Goal: Information Seeking & Learning: Learn about a topic

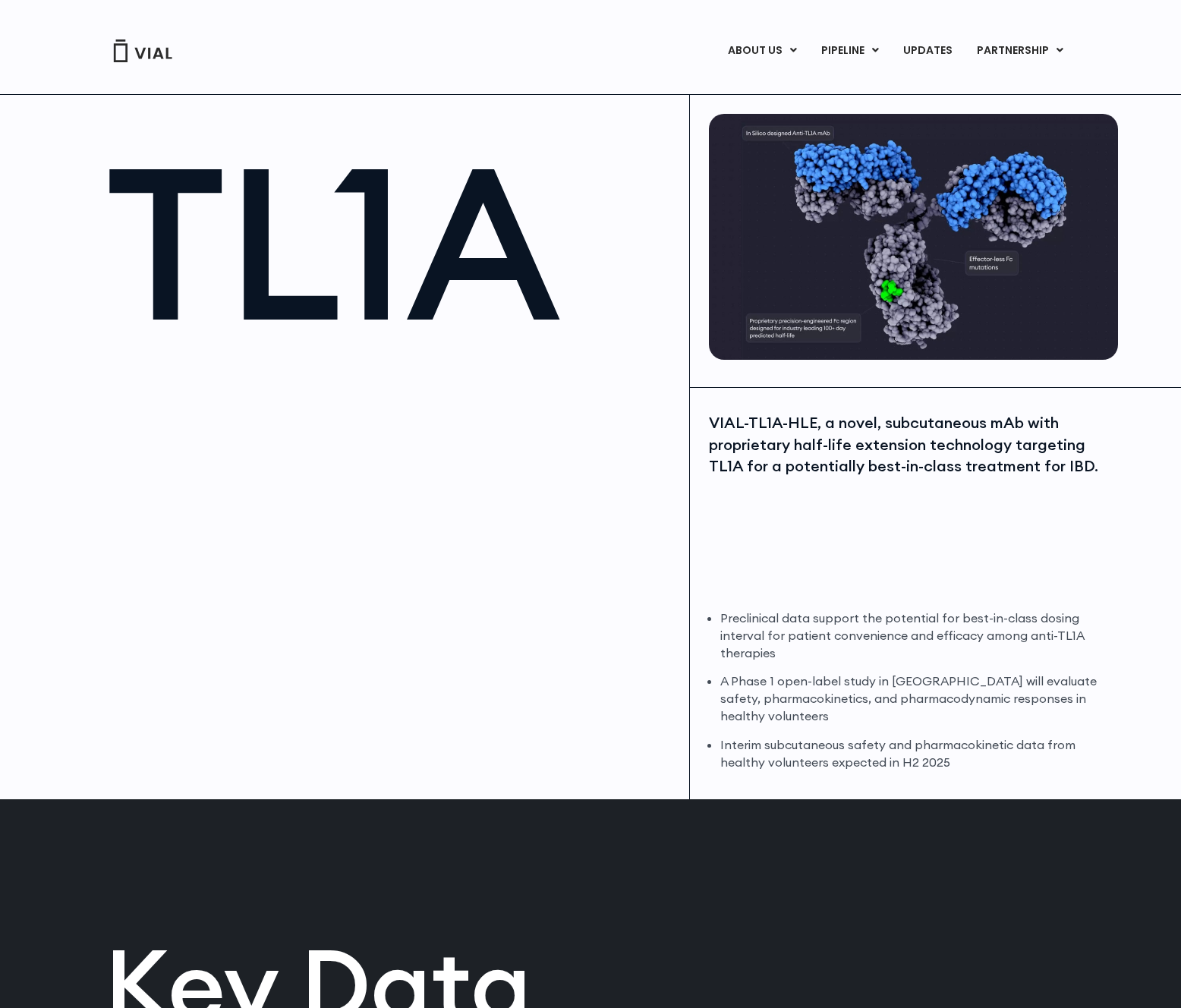
click at [302, 607] on div at bounding box center [389, 533] width 568 height 341
click at [1009, 527] on div "VIAL-TL1A-HLE, a novel, subcutaneous mAb with proprietary half-life extension t…" at bounding box center [911, 503] width 406 height 182
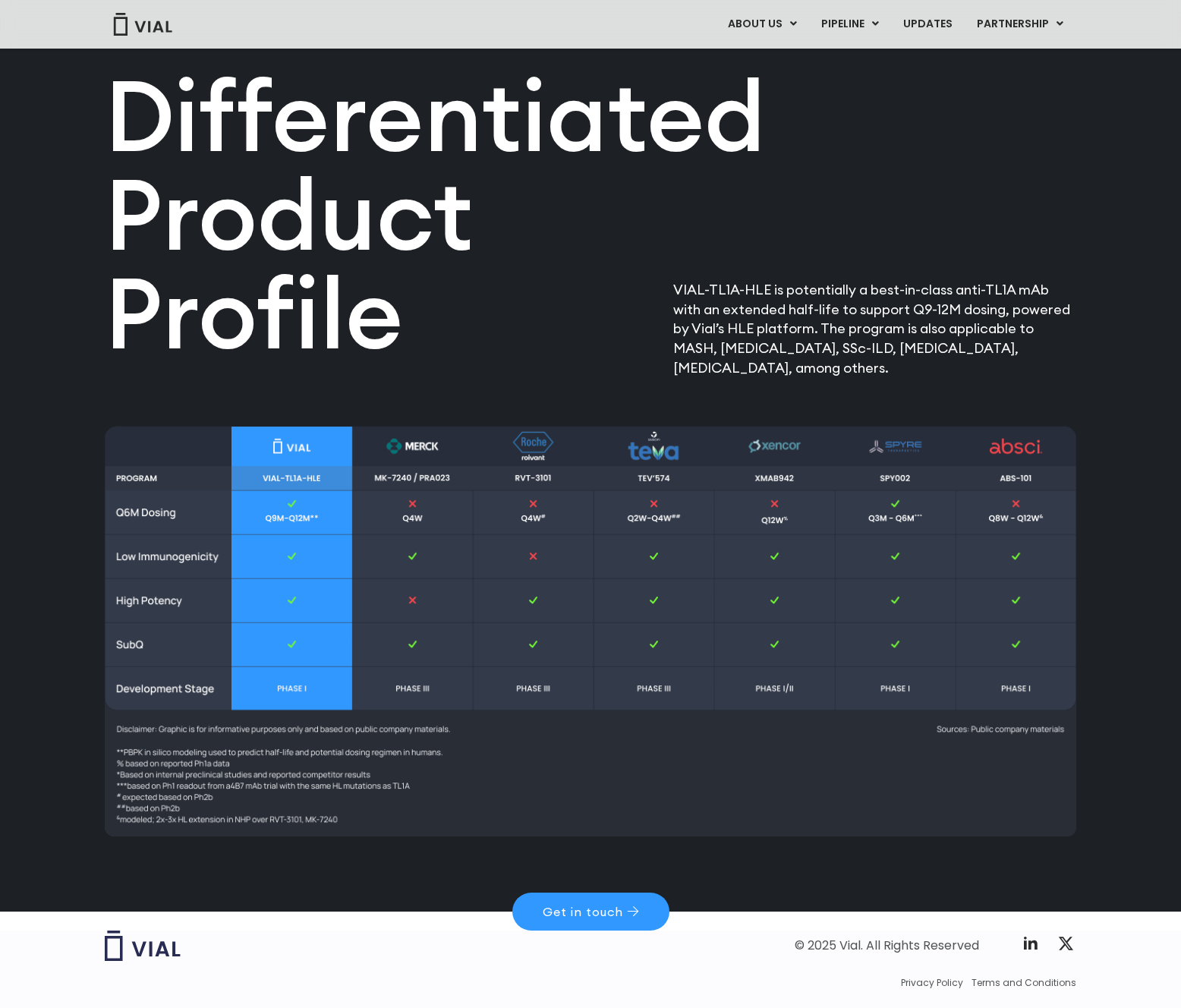
scroll to position [1765, 0]
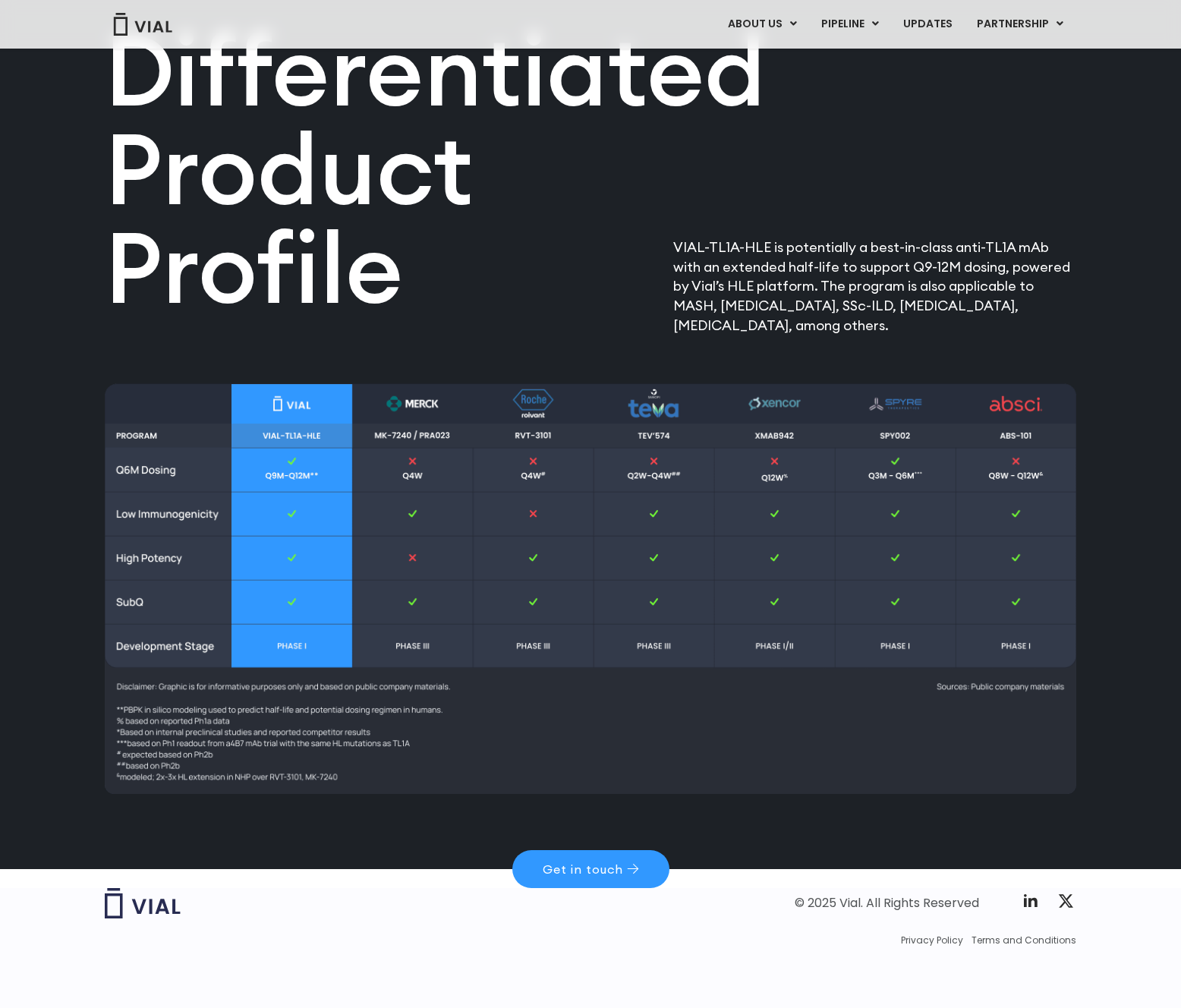
click at [508, 315] on div "Differentiated Product Profile​" at bounding box center [427, 186] width 645 height 296
click at [498, 305] on h2 "Differentiated Product Profile​" at bounding box center [427, 169] width 645 height 296
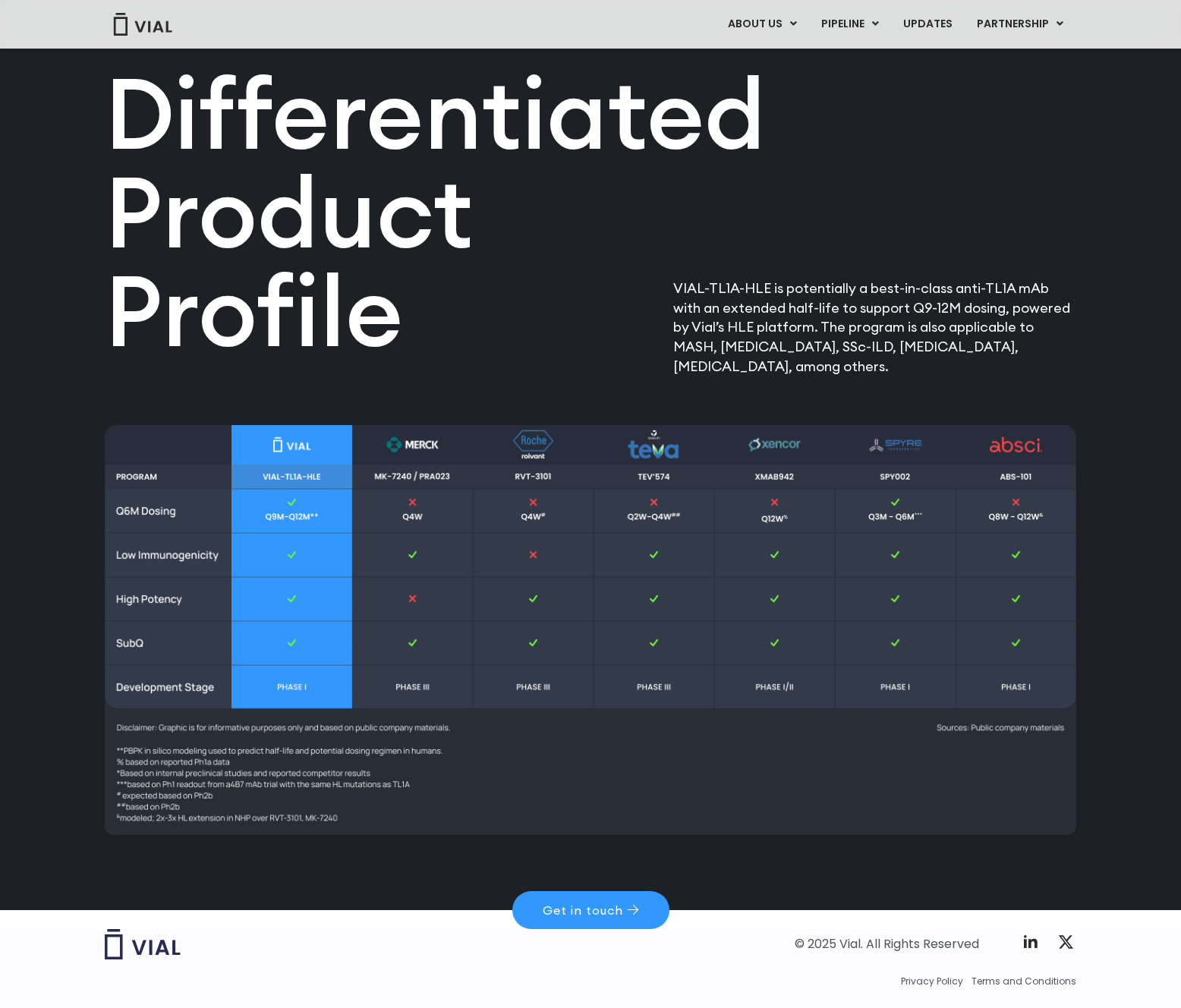
scroll to position [1722, 0]
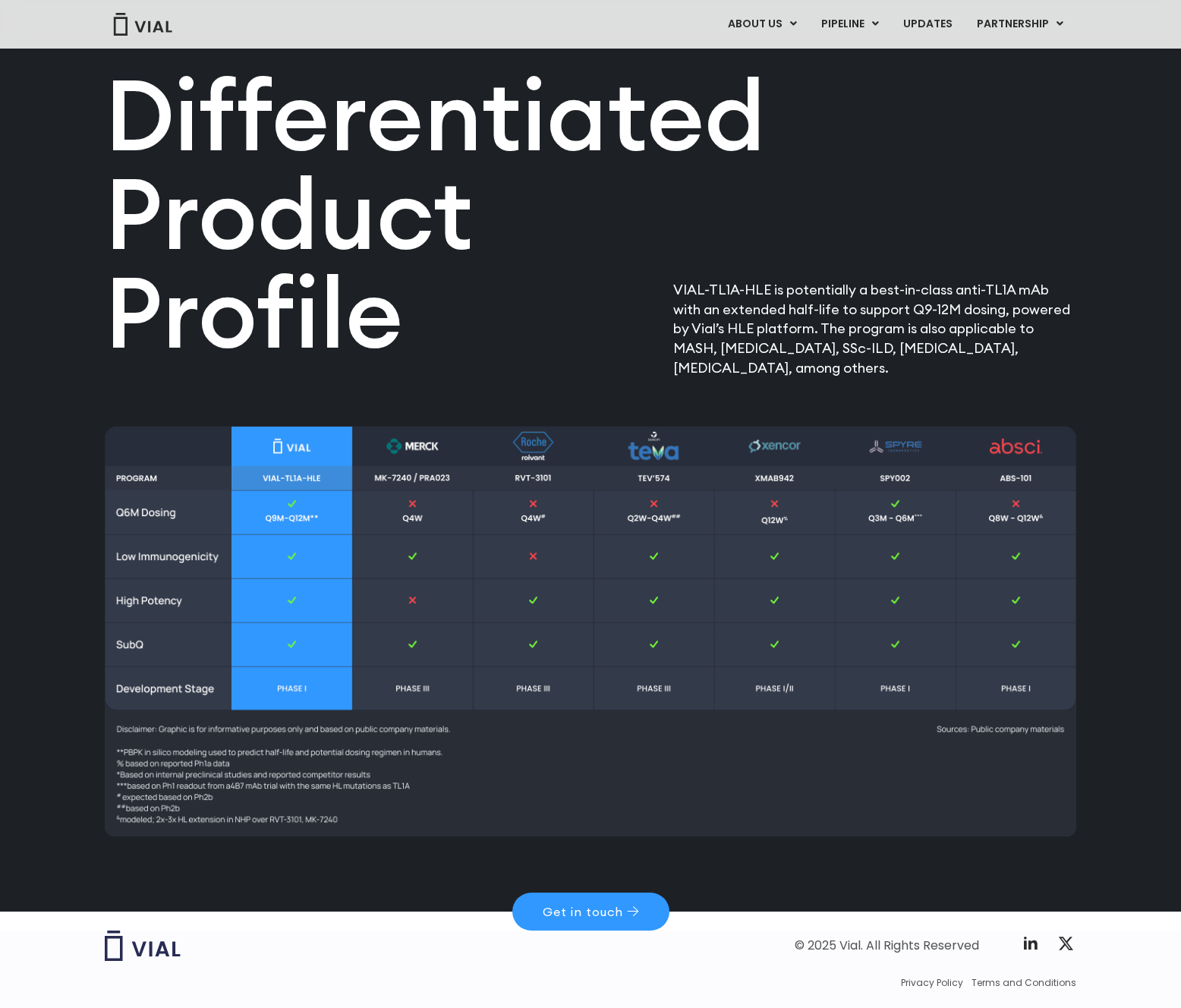
click at [497, 306] on h2 "Differentiated Product Profile​" at bounding box center [427, 214] width 645 height 296
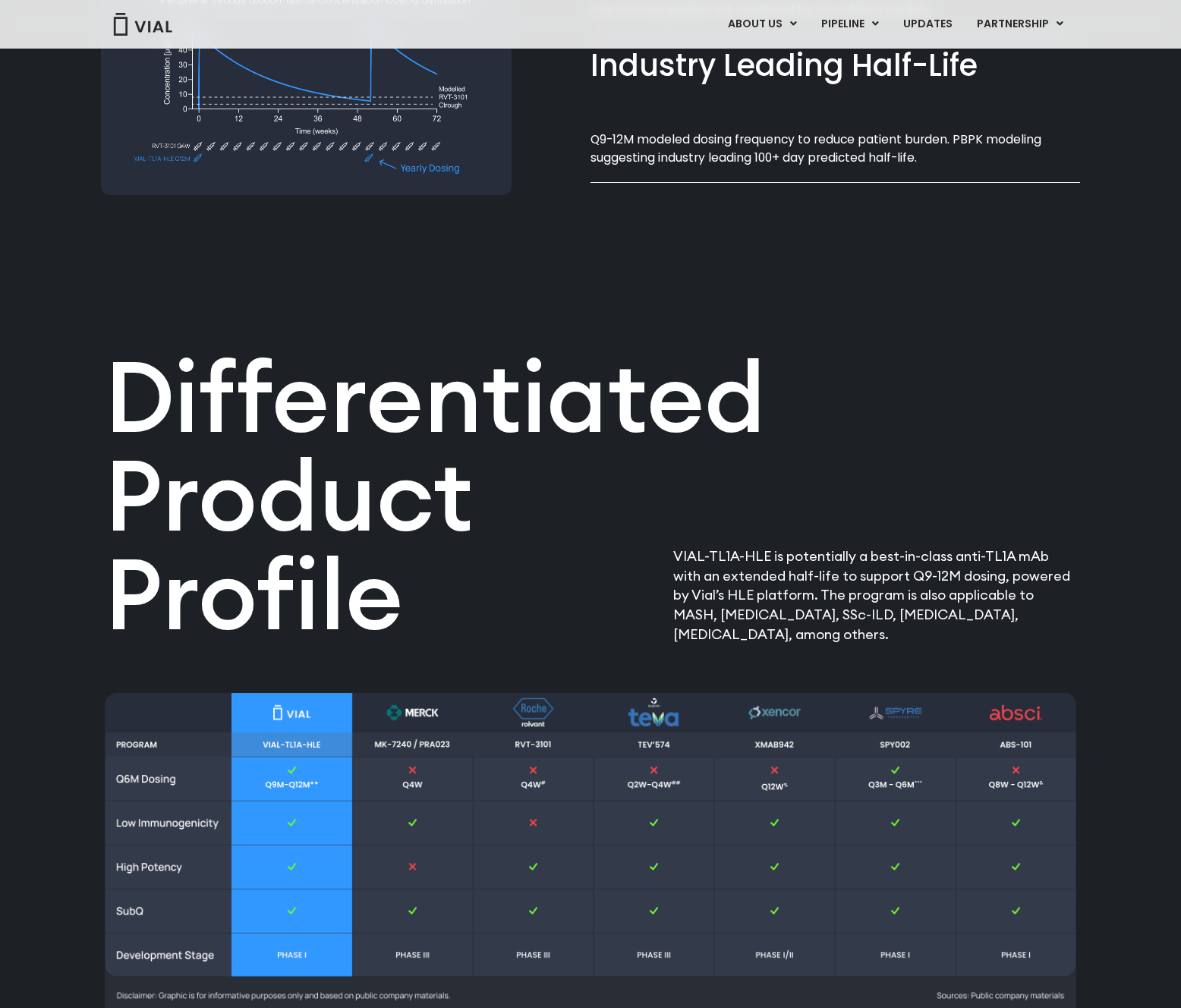
click at [497, 306] on div "Differentiated Product Profile​ VIAL-TL1A-HLE is potentially a best-in-class an…" at bounding box center [591, 434] width 972 height 418
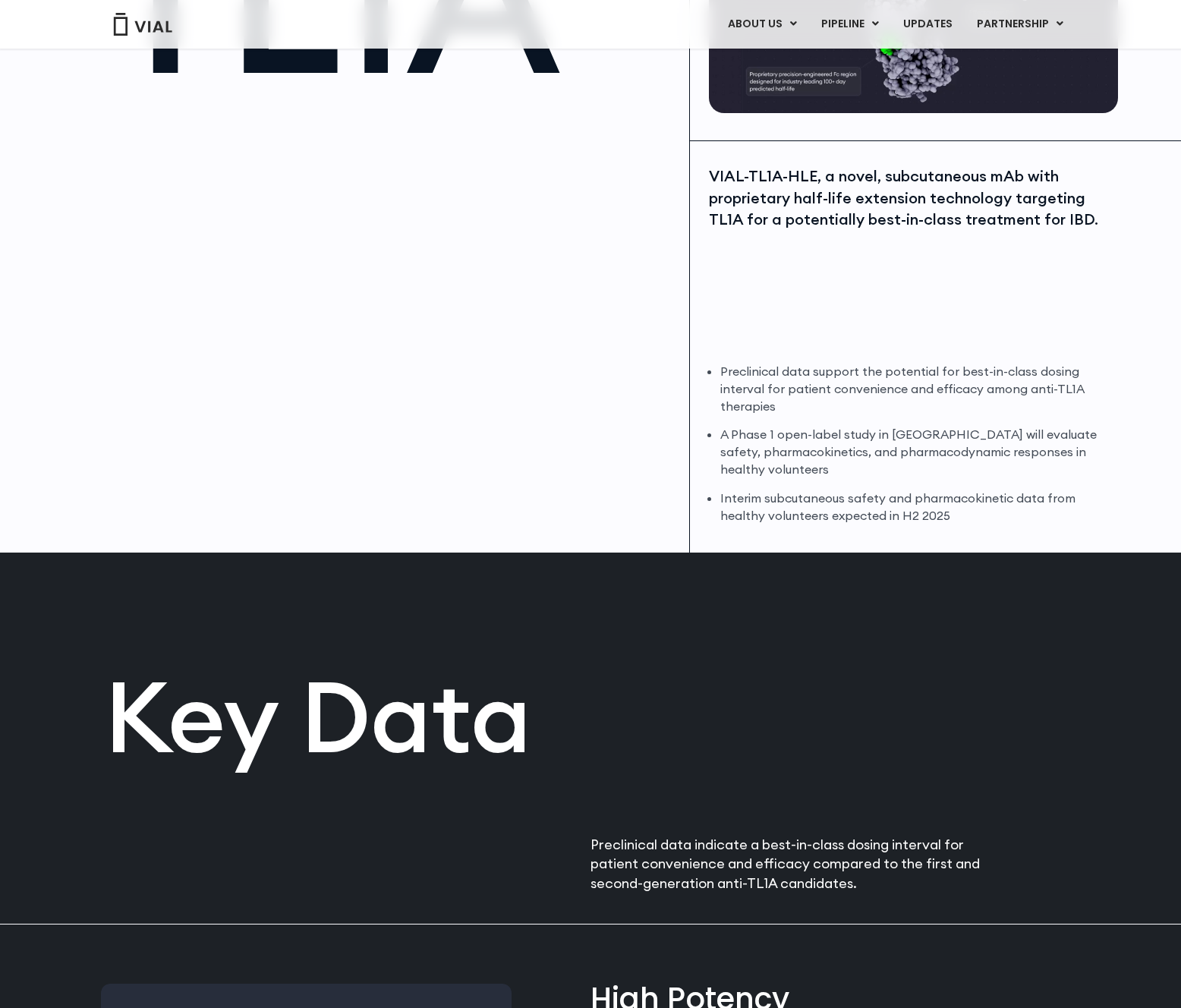
scroll to position [0, 0]
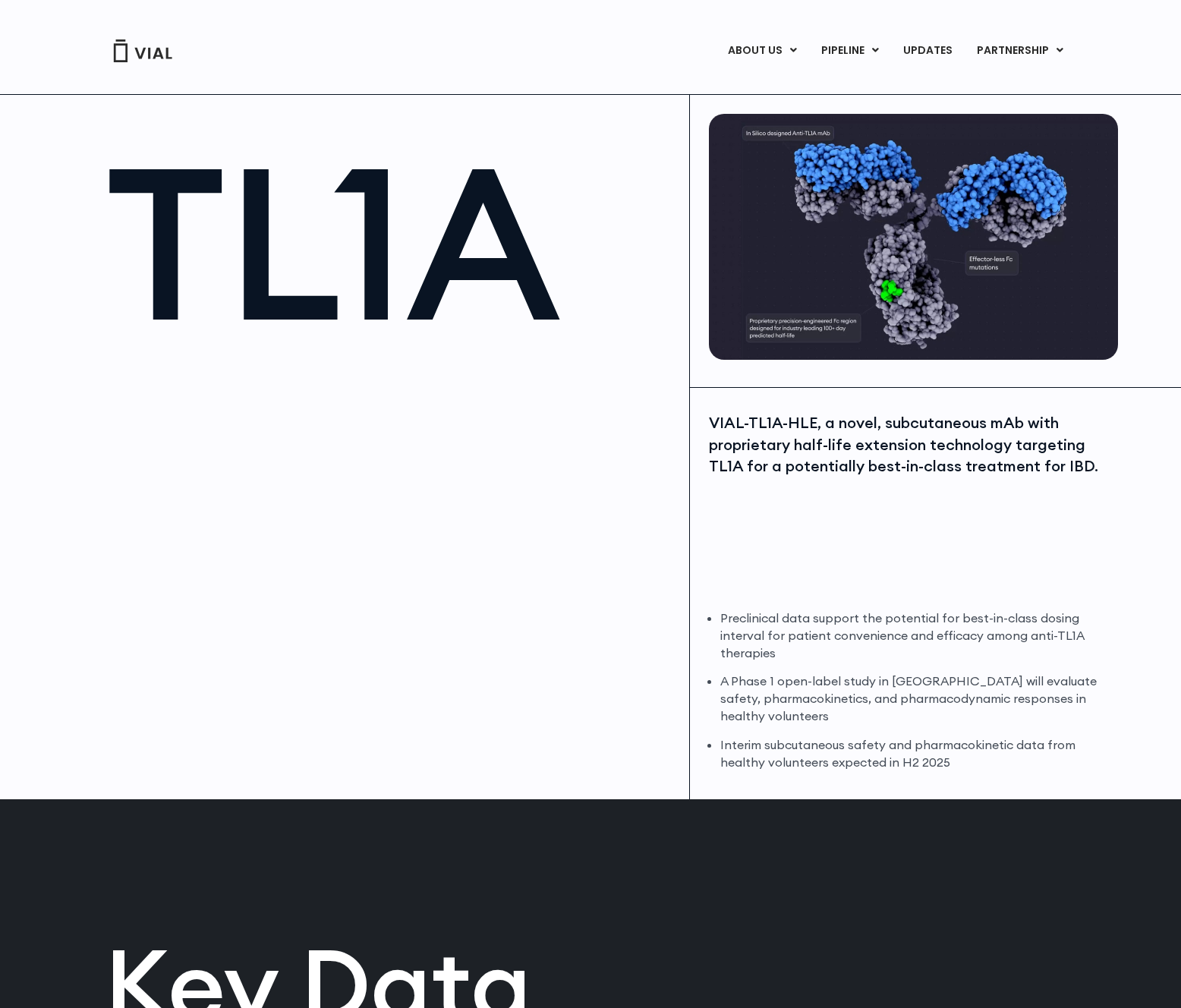
click at [497, 295] on h1 "TL1A" at bounding box center [389, 243] width 568 height 212
click at [496, 277] on h1 "TL1A" at bounding box center [389, 243] width 568 height 212
click at [893, 464] on div "VIAL-TL1A-HLE, a novel, subcutaneous mAb with proprietary half-life extension t…" at bounding box center [911, 445] width 406 height 65
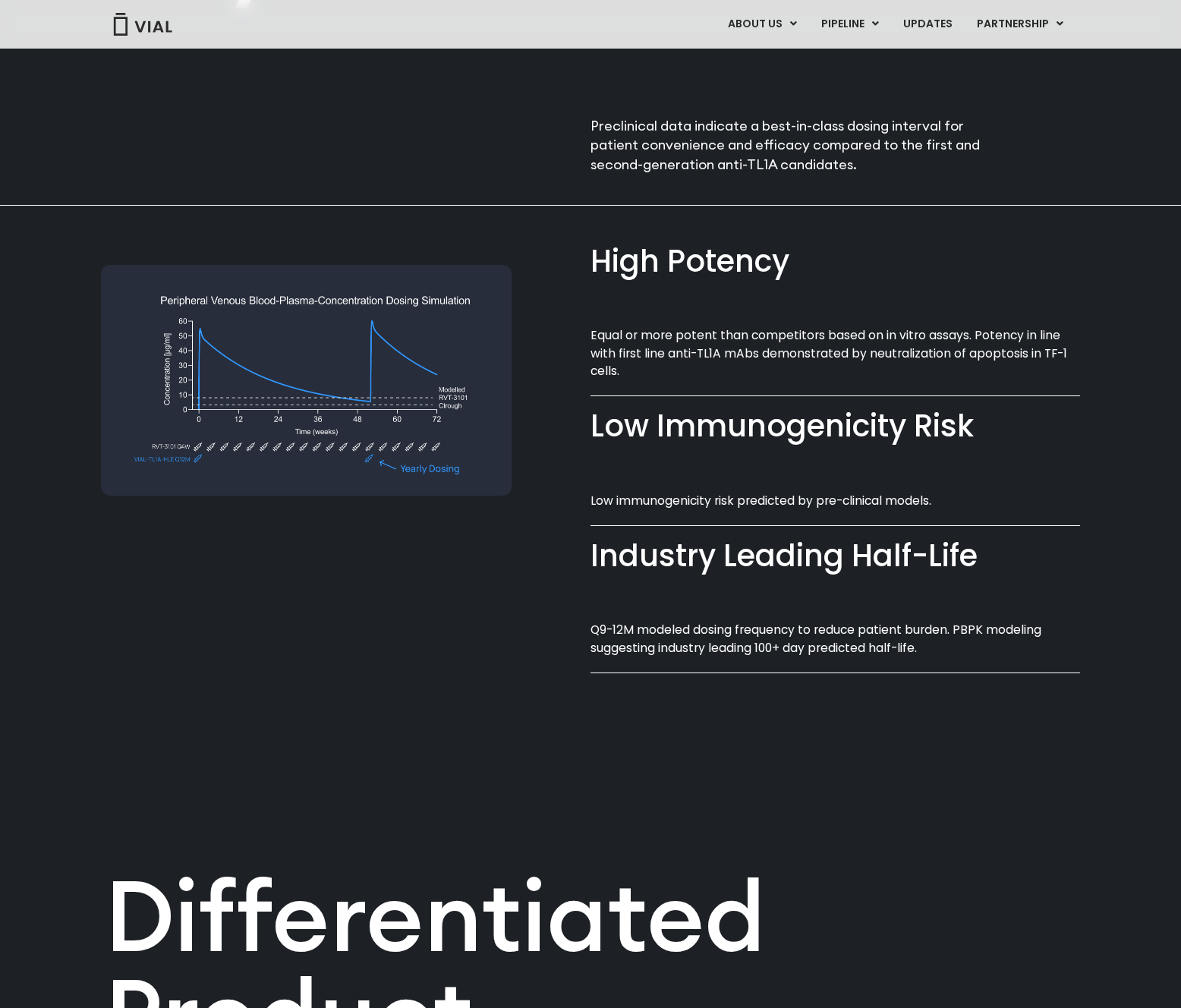
scroll to position [1567, 0]
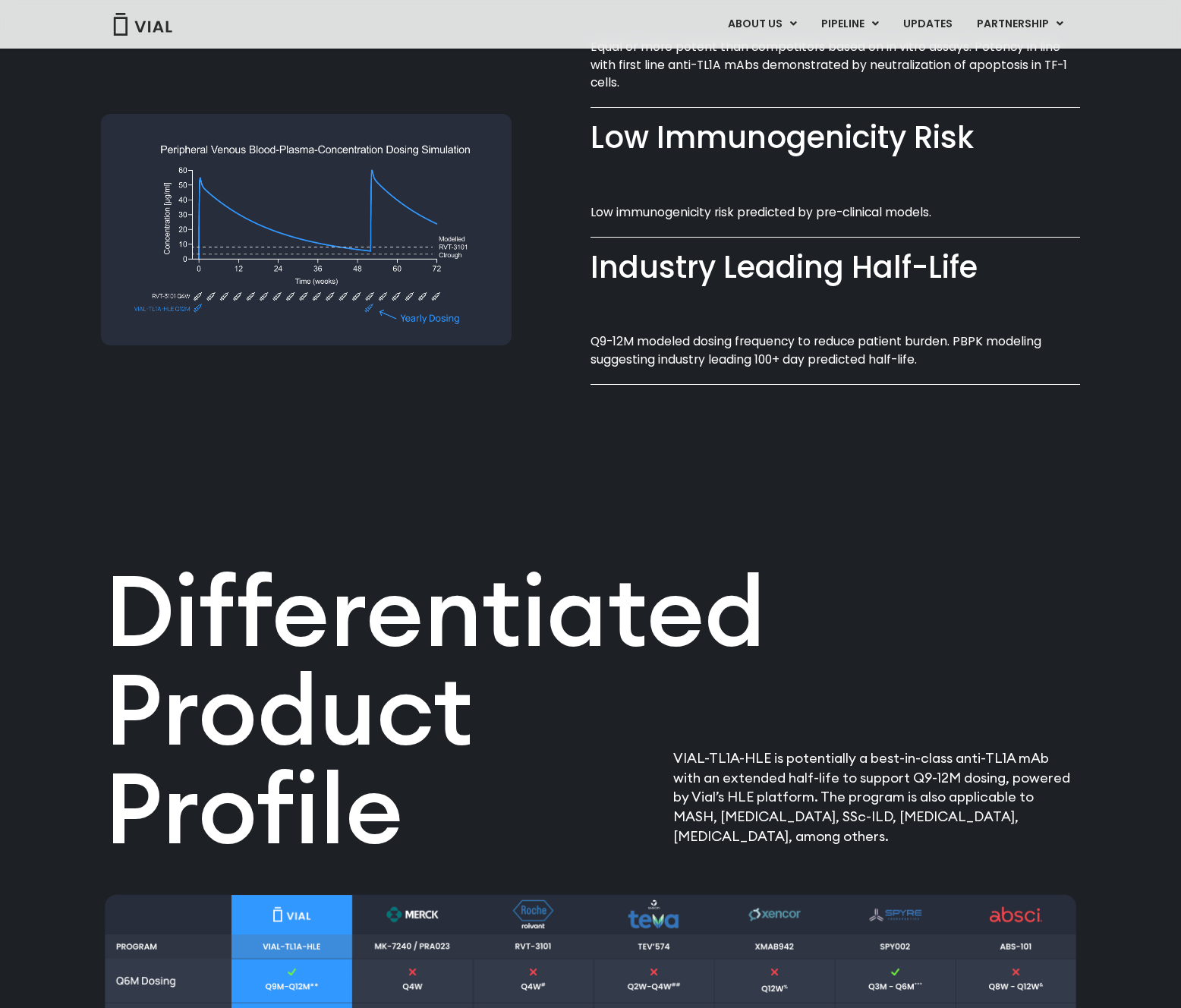
click at [595, 602] on h2 "Differentiated Product Profile​" at bounding box center [427, 708] width 645 height 296
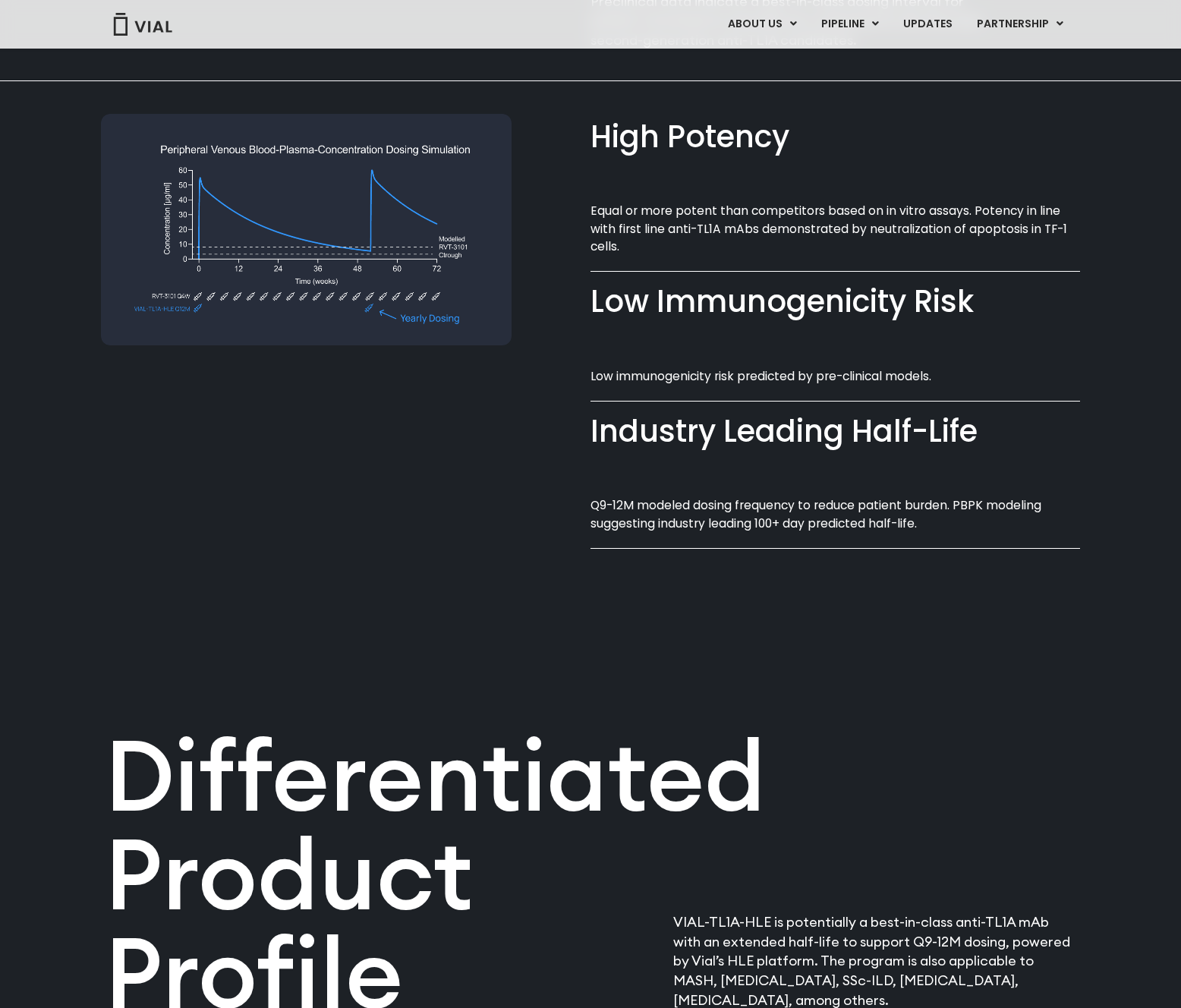
scroll to position [1032, 0]
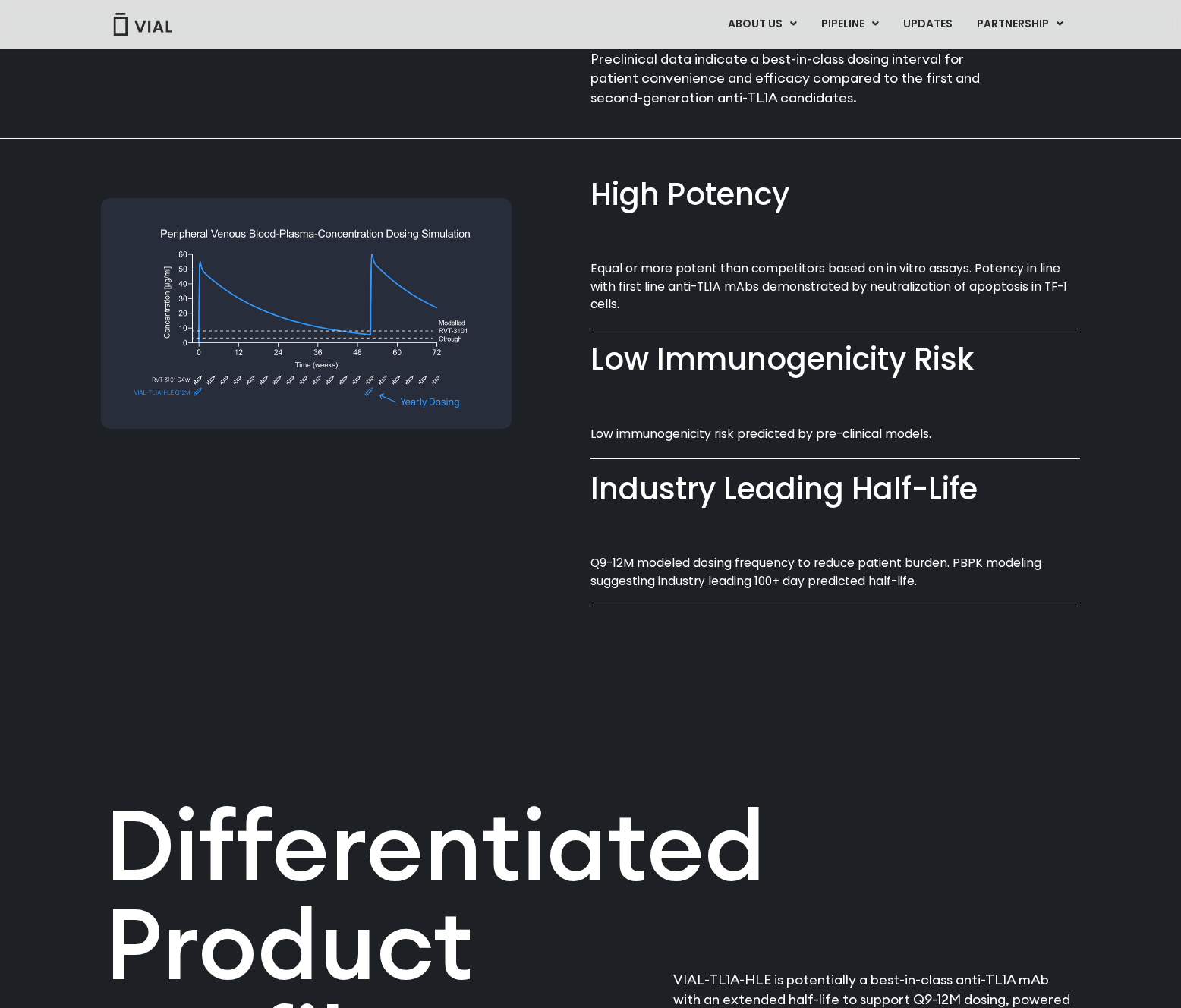
click at [705, 500] on div "Industry Leading Half-Life​" at bounding box center [835, 489] width 490 height 43
click at [730, 415] on div "Low Immunogenicity Risk​ Low immunogenicity risk predicted by pre-clinical mode…" at bounding box center [835, 399] width 490 height 86
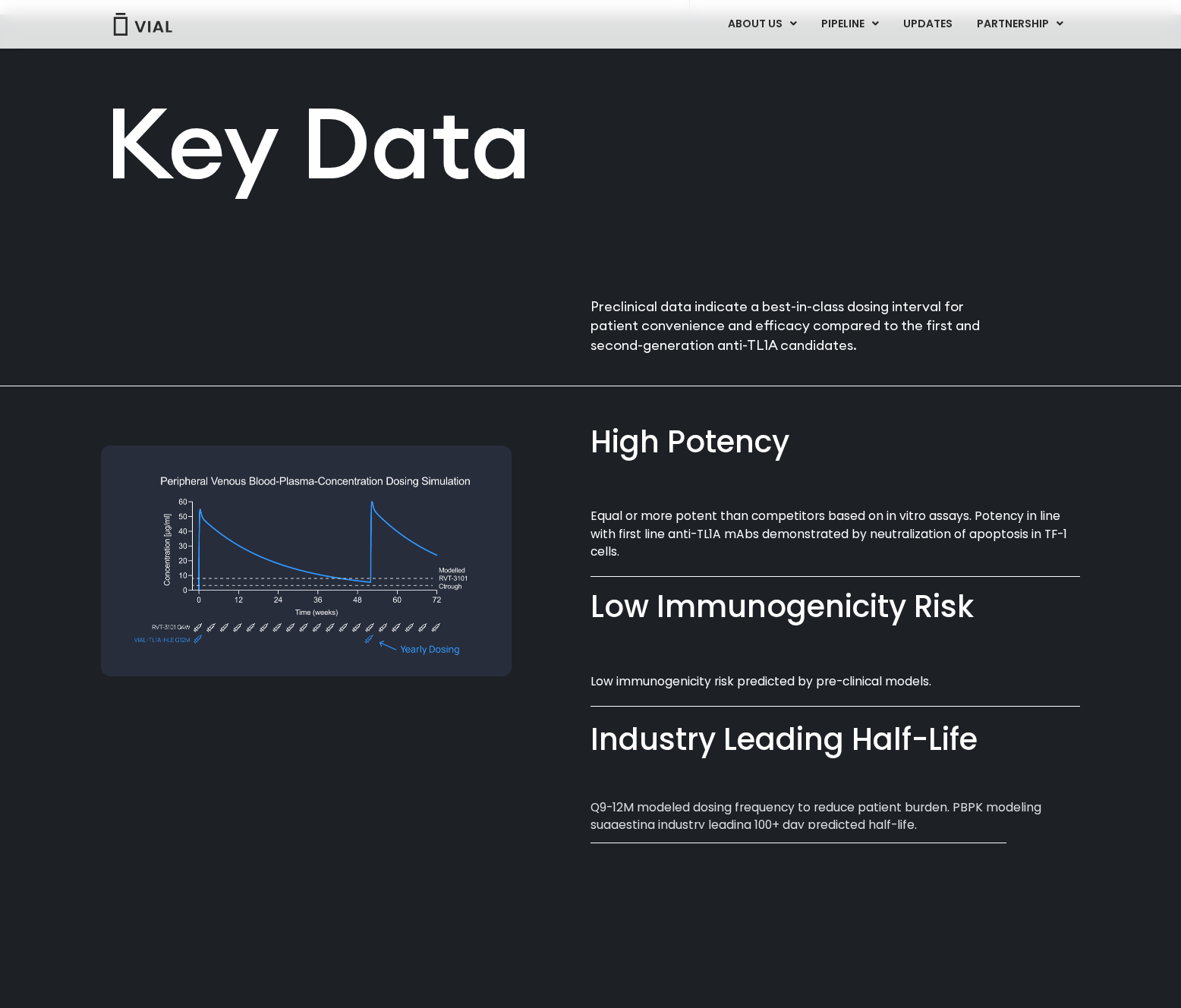
click at [730, 415] on section "High Potency​ Equal or more potent than competitors based on in vitro assays. P…" at bounding box center [835, 621] width 490 height 469
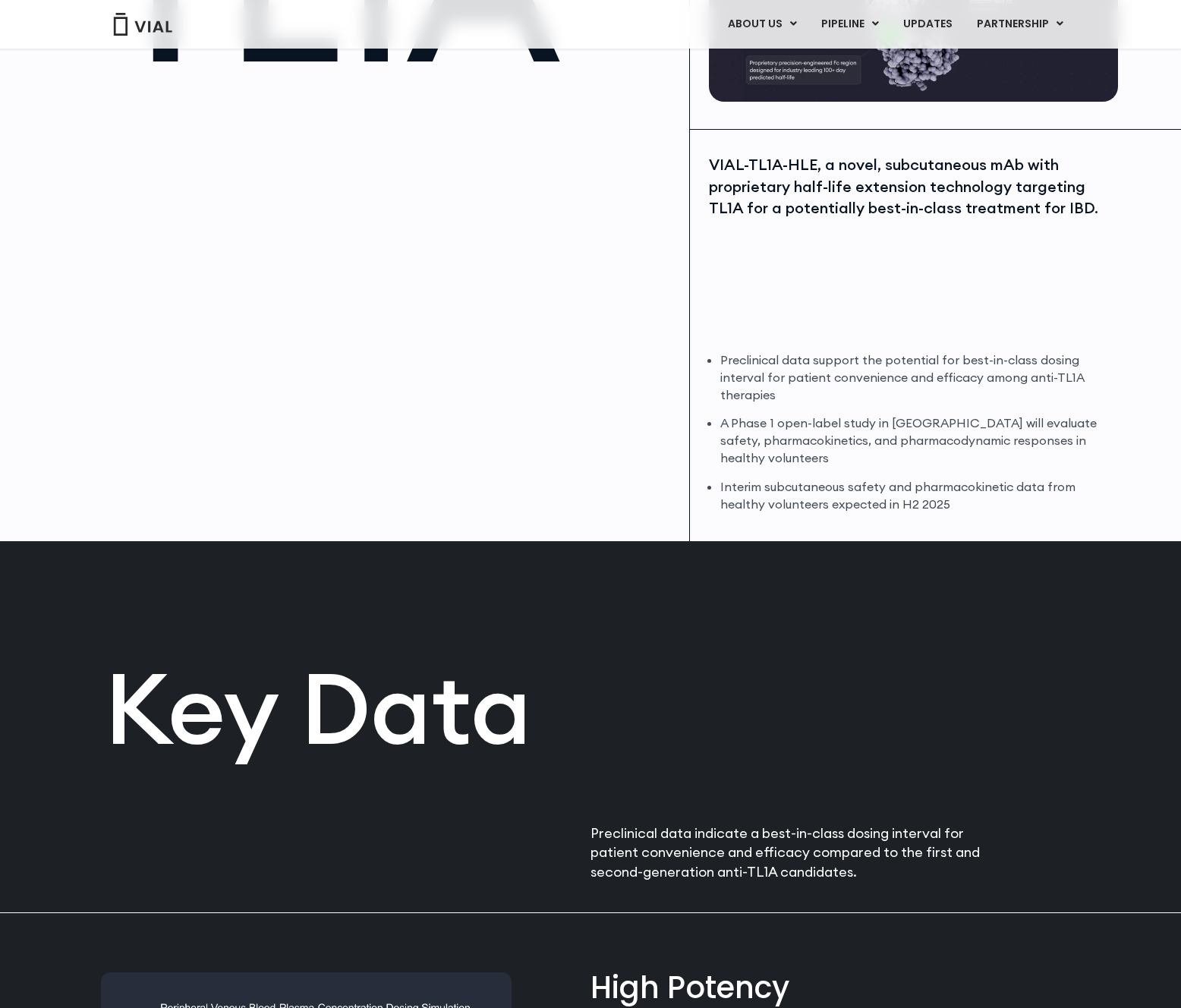
click at [557, 549] on div "Key Data" at bounding box center [348, 711] width 486 height 340
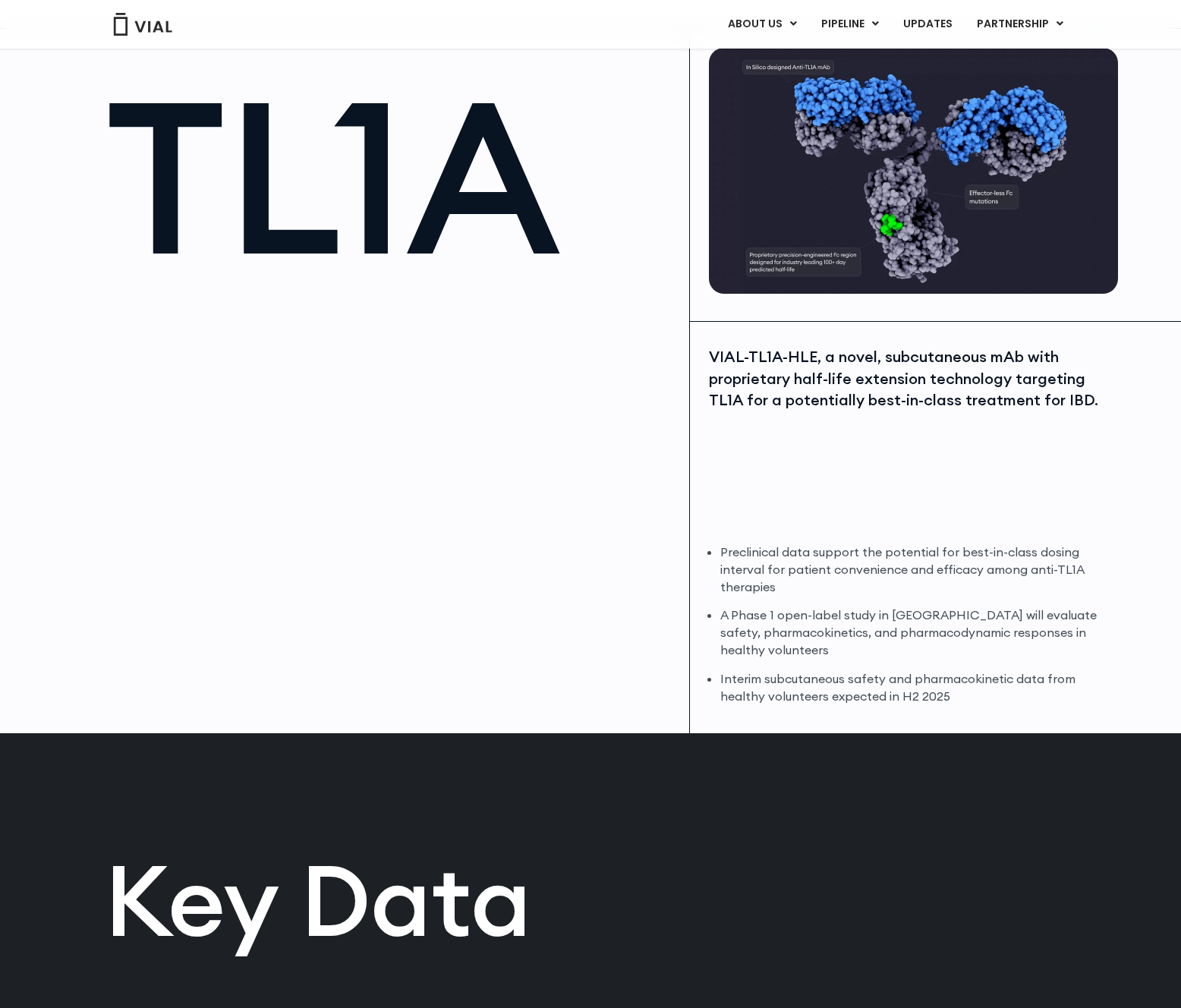
scroll to position [0, 0]
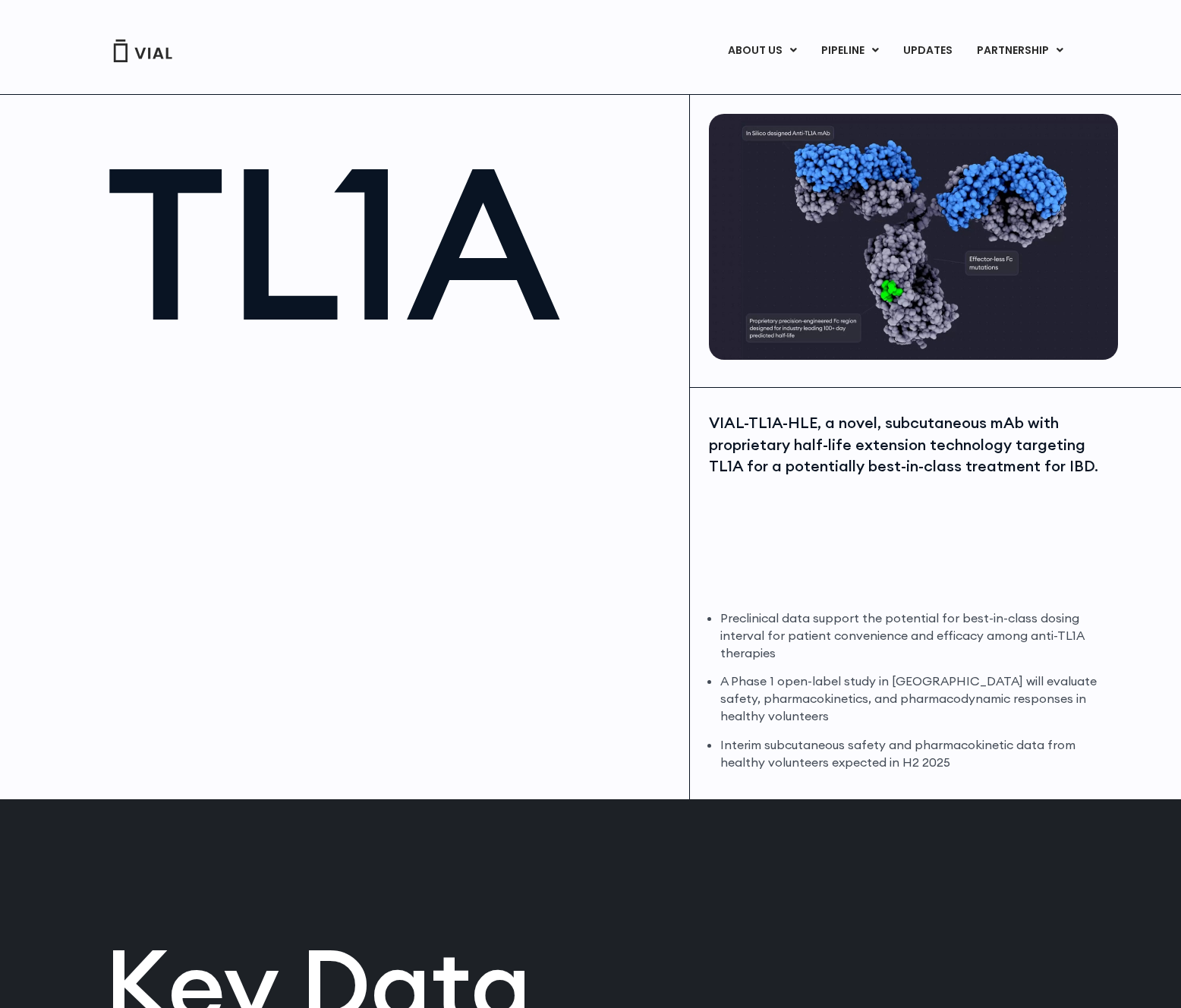
click at [557, 542] on div at bounding box center [389, 533] width 568 height 341
click at [561, 199] on h1 "TL1A" at bounding box center [389, 243] width 568 height 212
click at [1027, 601] on div "VIAL-TL1A-HLE, a novel, subcutaneous mAb with proprietary half-life extension t…" at bounding box center [914, 593] width 447 height 411
click at [942, 518] on div "VIAL-TL1A-HLE, a novel, subcutaneous mAb with proprietary half-life extension t…" at bounding box center [911, 503] width 406 height 182
click at [676, 566] on div "TL1A" at bounding box center [366, 447] width 645 height 704
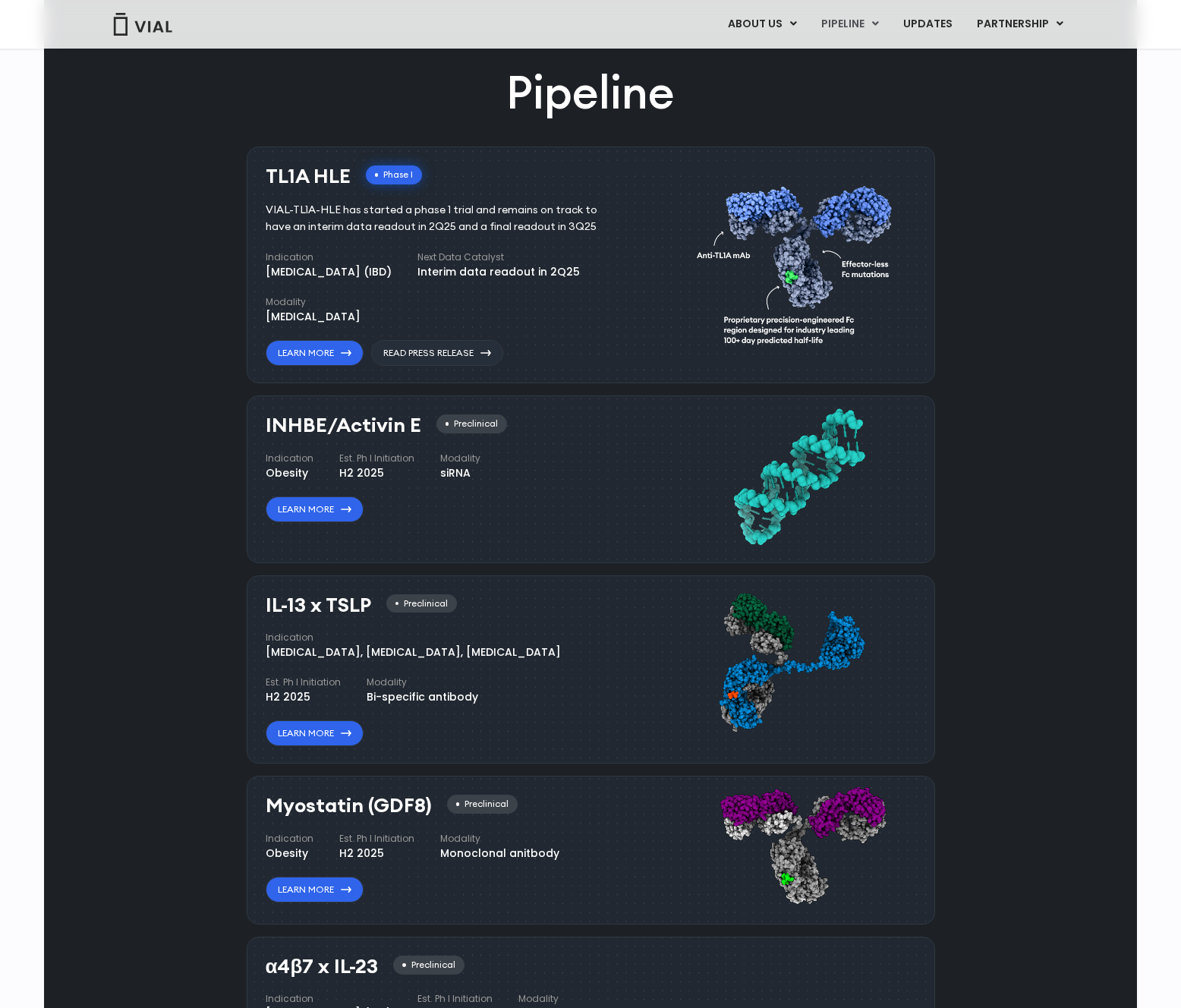
click at [92, 451] on div "Pipeline TL1A HLE Phase I VIAL-TL1A-HLE has started a phase 1 trial and remains…" at bounding box center [591, 597] width 1058 height 1070
click at [118, 451] on div "Pipeline TL1A HLE Phase I VIAL-TL1A-HLE has started a phase 1 trial and remains…" at bounding box center [591, 597] width 1058 height 1070
click at [1056, 248] on div "Pipeline TL1A HLE Phase I VIAL-TL1A-HLE has started a phase 1 trial and remains…" at bounding box center [591, 597] width 1058 height 1070
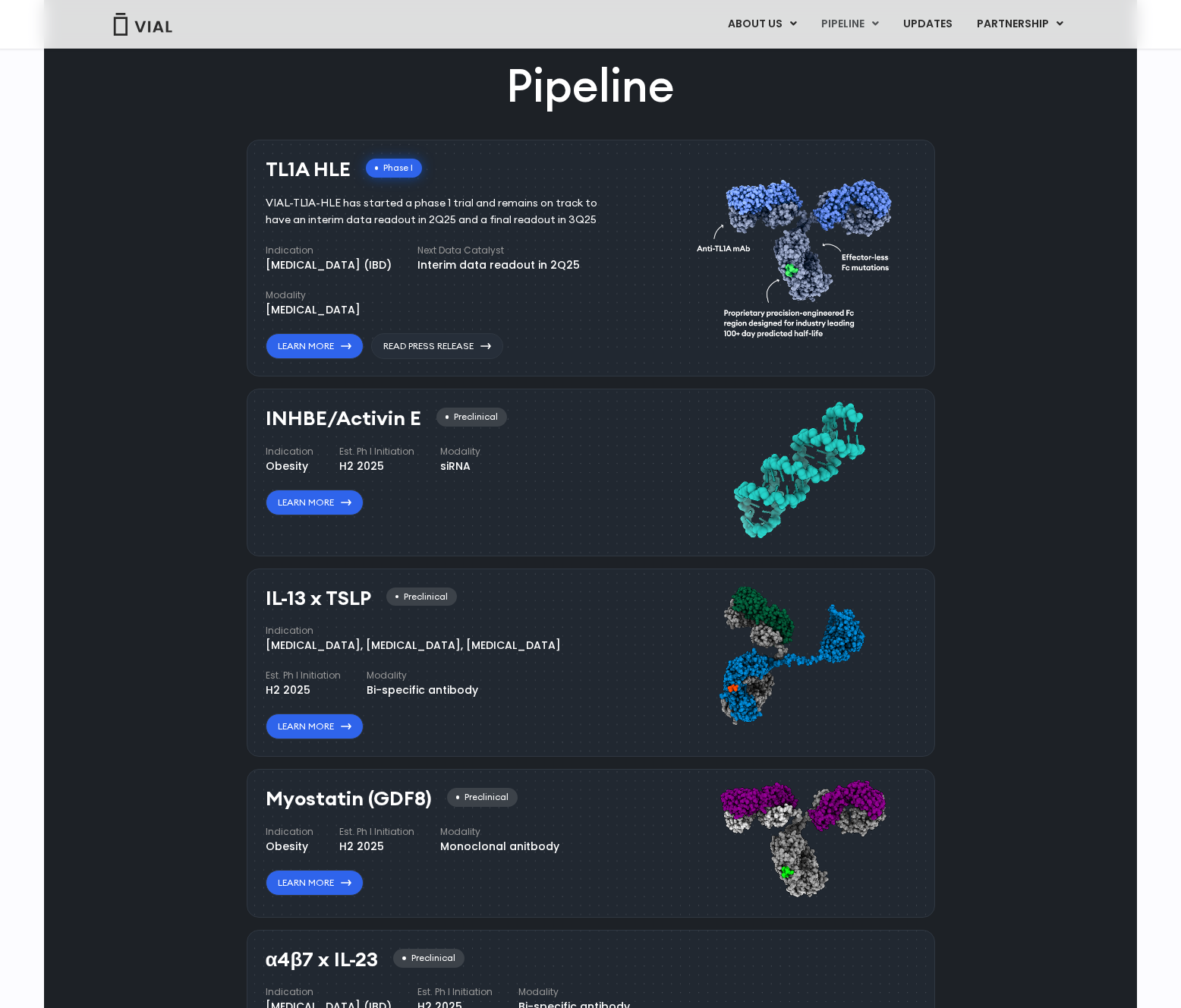
scroll to position [848, 0]
click at [1059, 528] on div "Pipeline TL1A HLE Phase I VIAL-TL1A-HLE has started a phase 1 trial and remains…" at bounding box center [591, 589] width 1058 height 1070
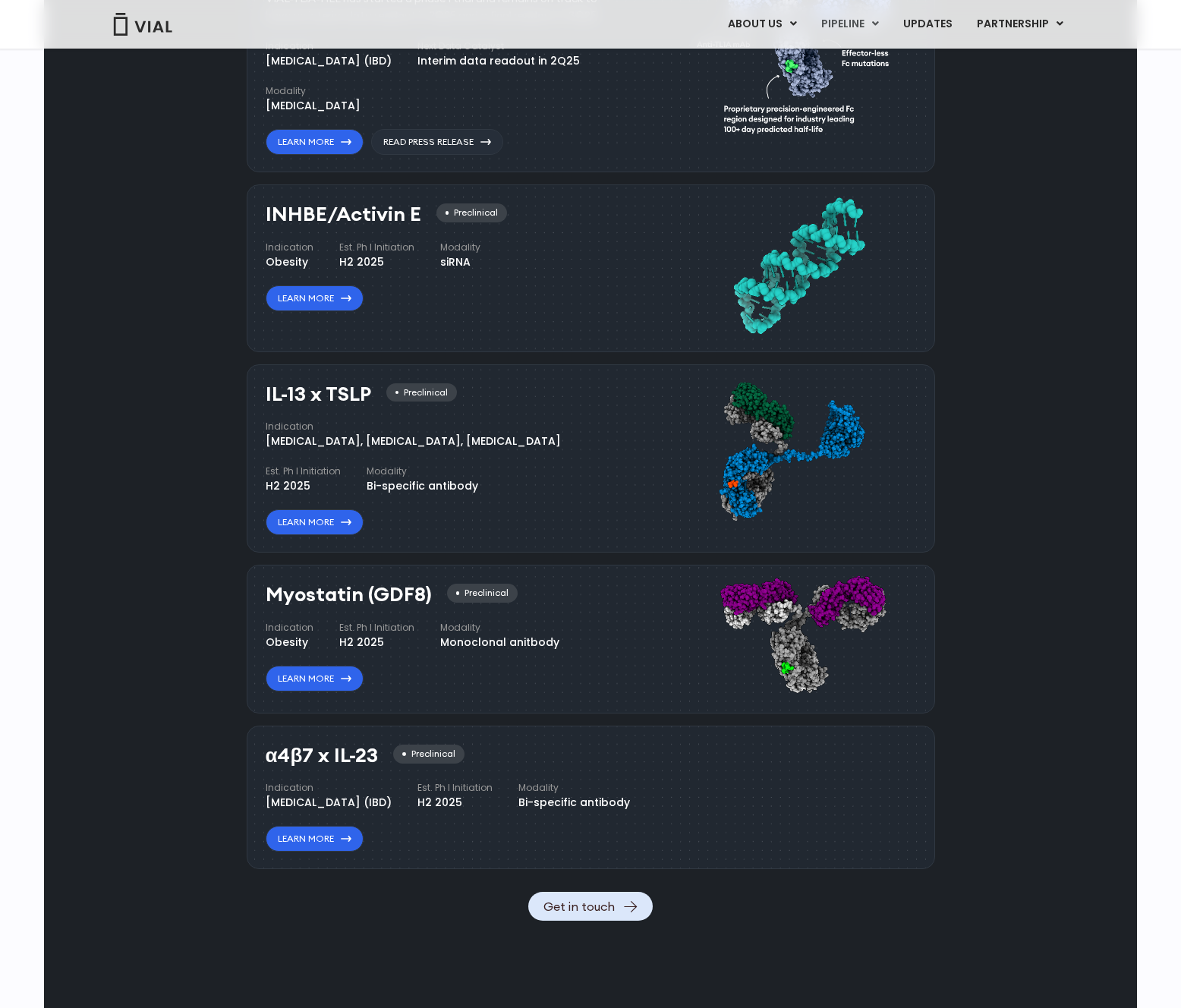
scroll to position [1052, 0]
click at [939, 759] on div "Pipeline TL1A HLE Phase I VIAL-TL1A-HLE has started a phase 1 trial and remains…" at bounding box center [591, 385] width 1058 height 1070
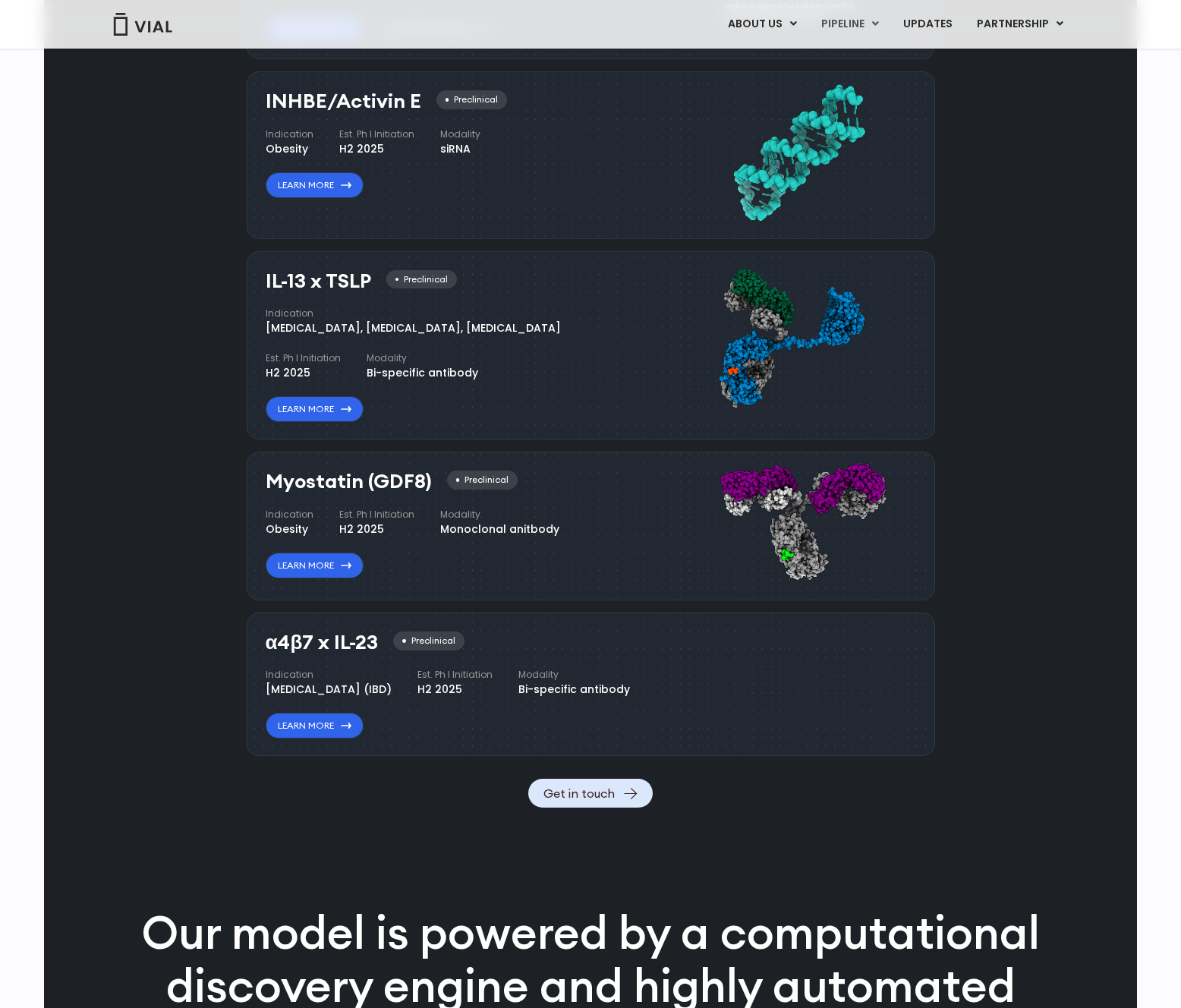
scroll to position [1161, 0]
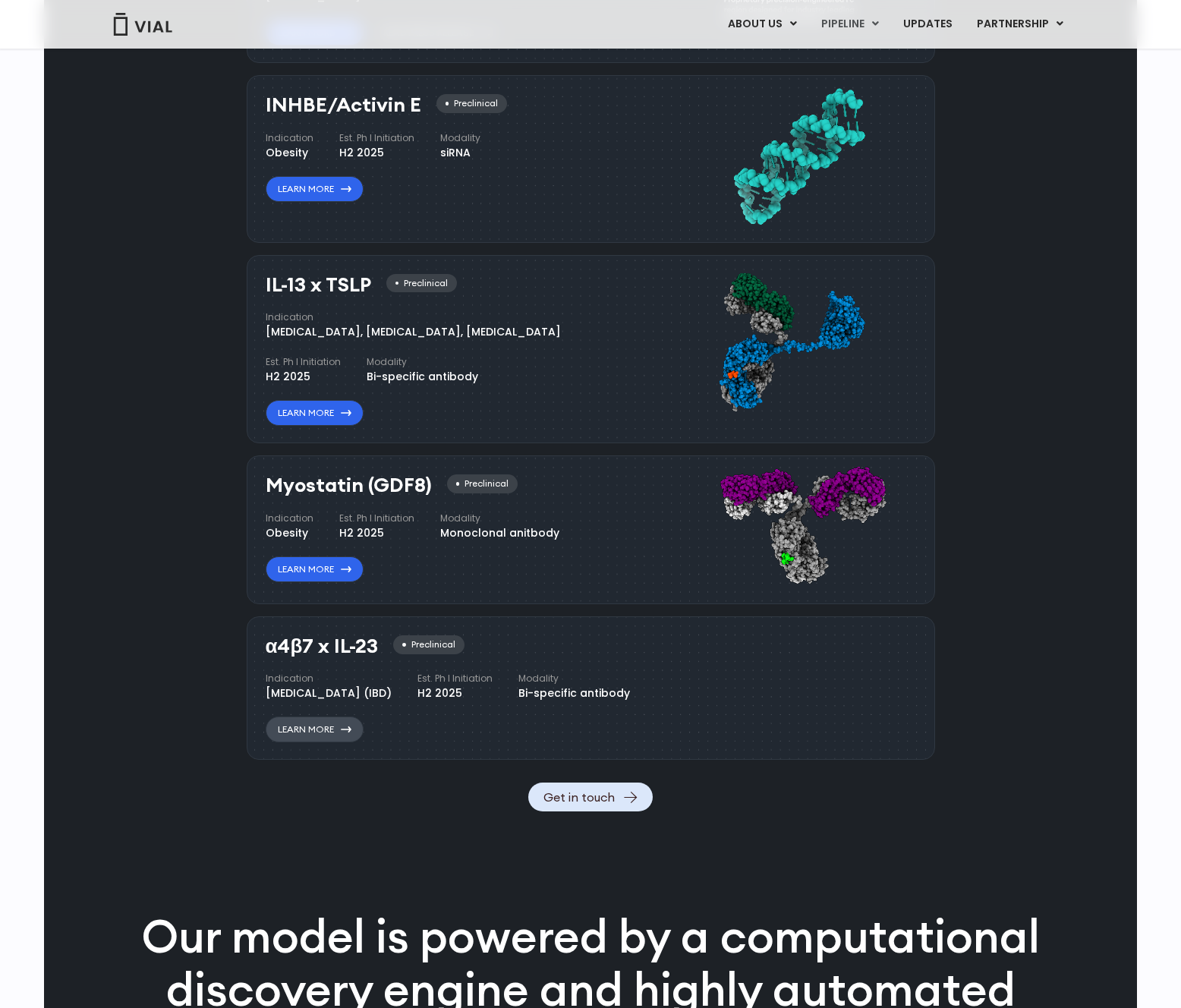
click at [336, 742] on link "Learn More" at bounding box center [314, 729] width 98 height 26
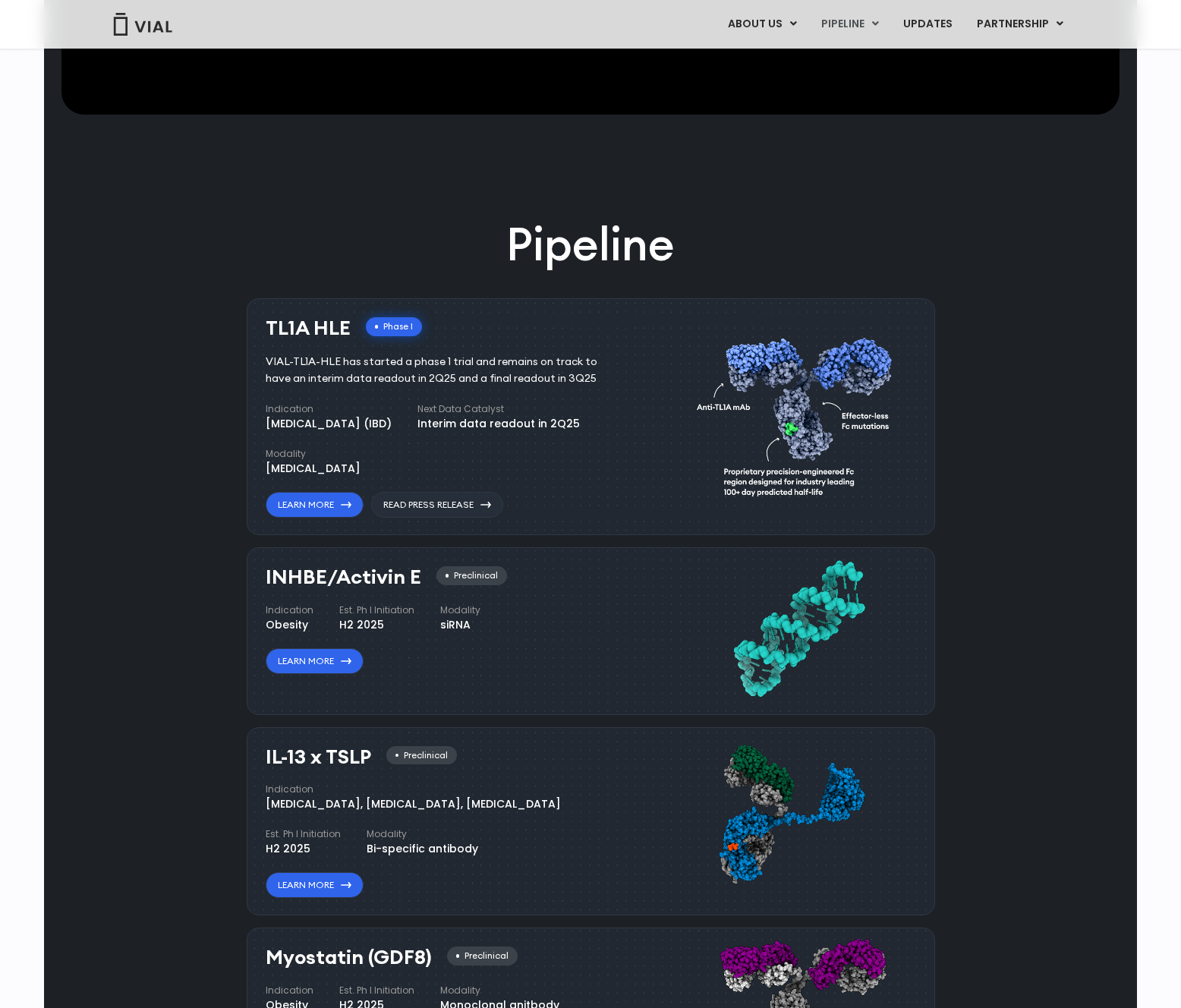
scroll to position [670, 0]
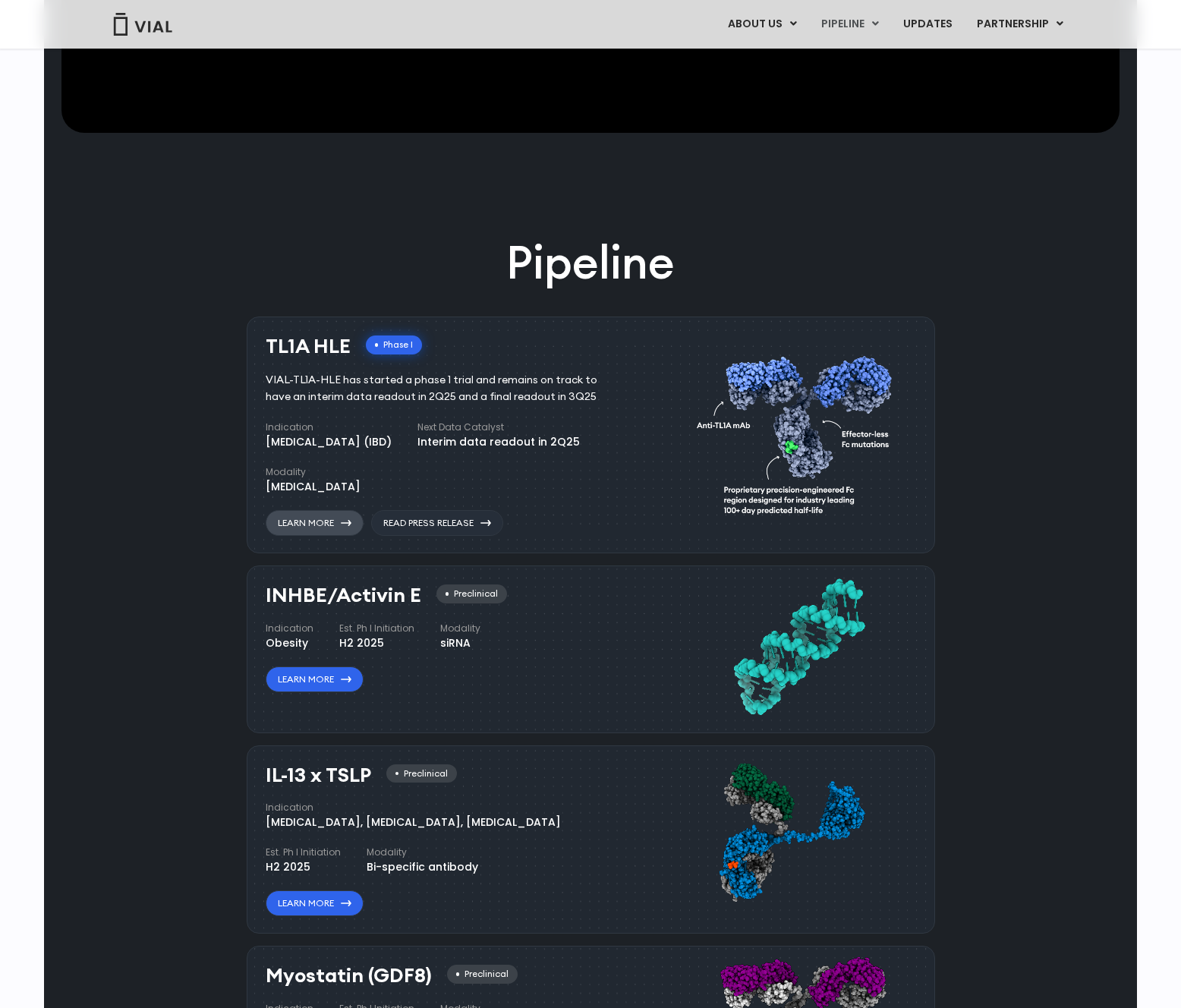
click at [338, 523] on link "Learn More" at bounding box center [314, 522] width 98 height 26
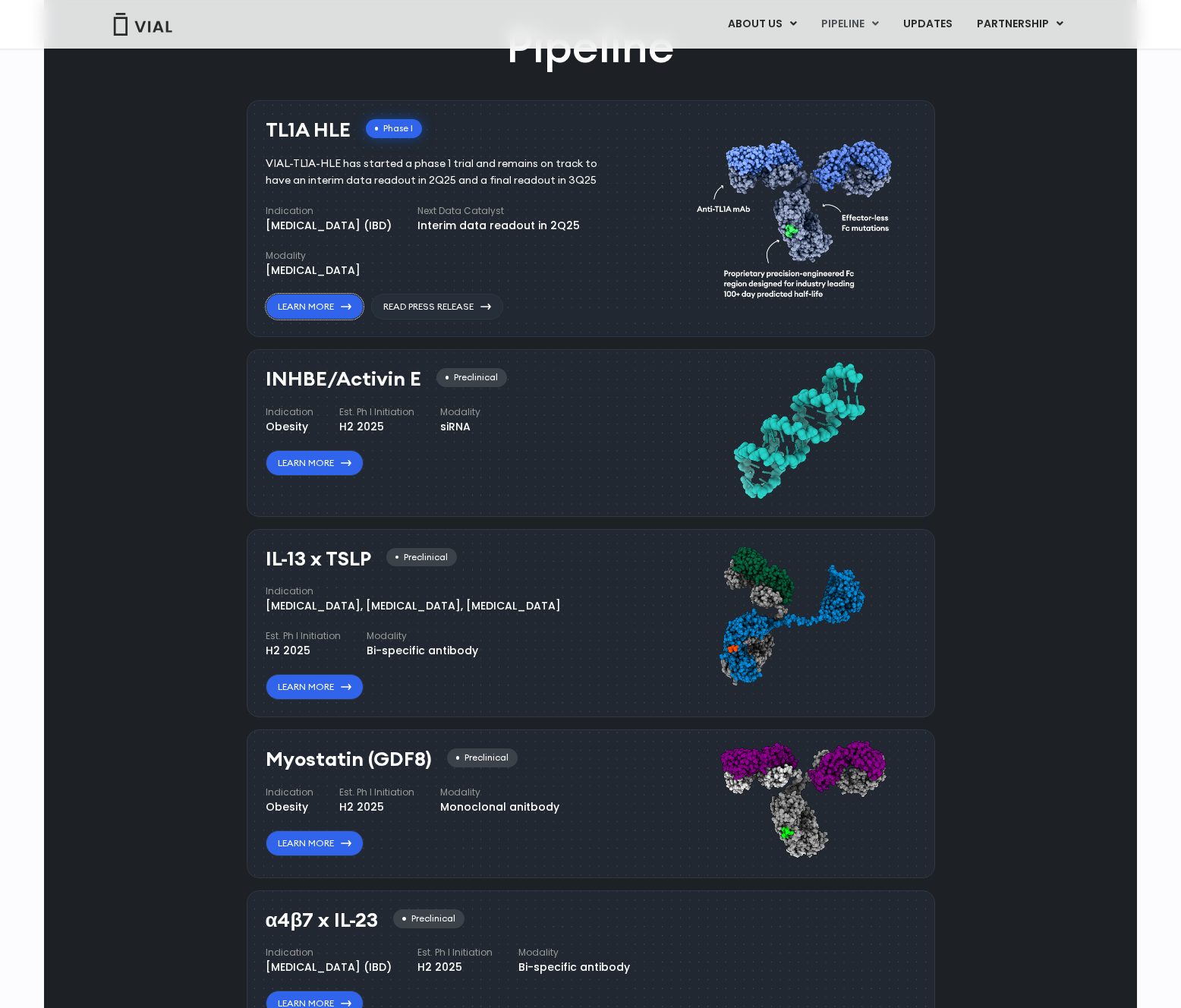
scroll to position [874, 0]
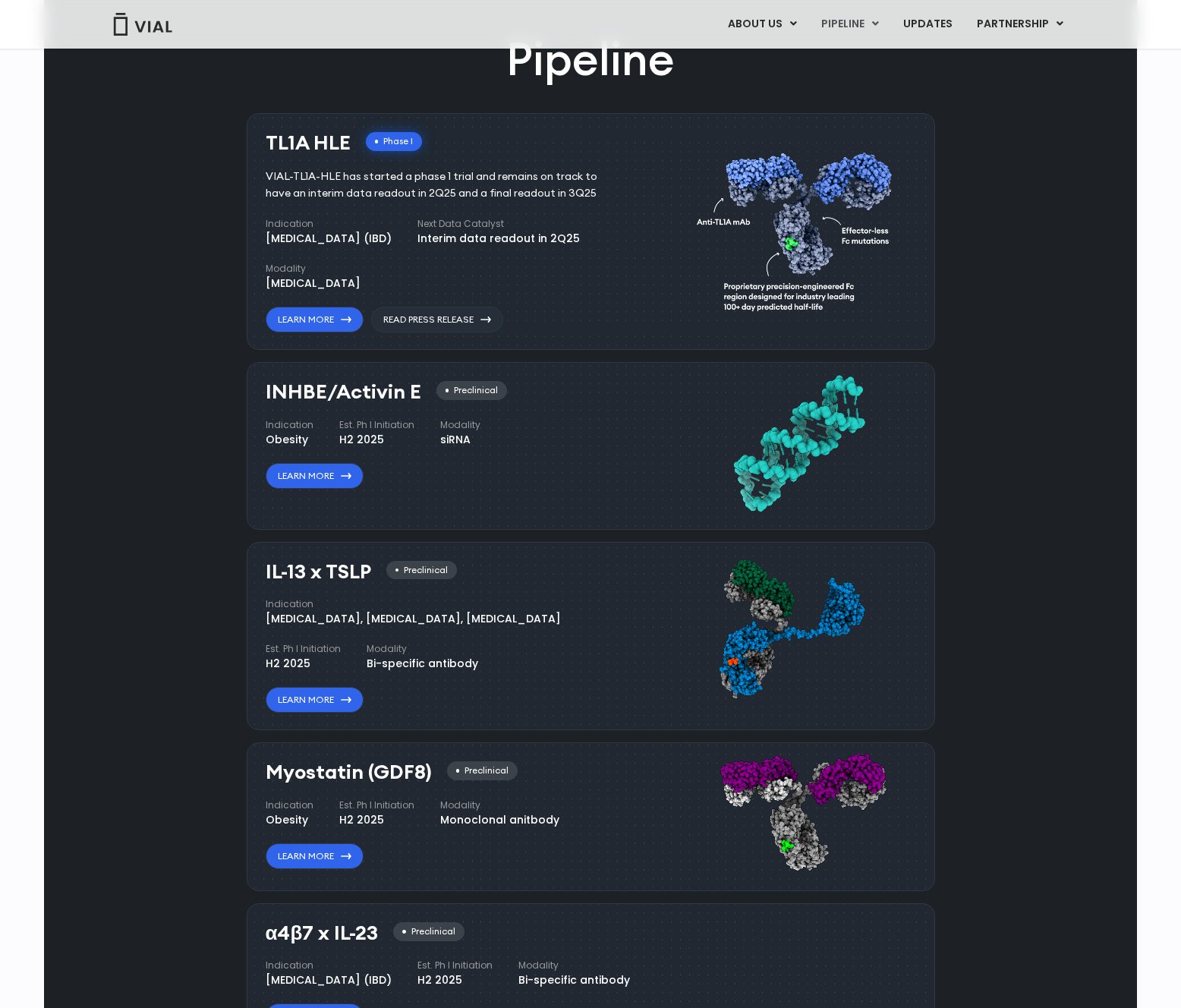
click at [1044, 485] on div "Pipeline TL1A HLE Phase I VIAL-TL1A-HLE has started a phase 1 trial and remains…" at bounding box center [591, 563] width 1058 height 1070
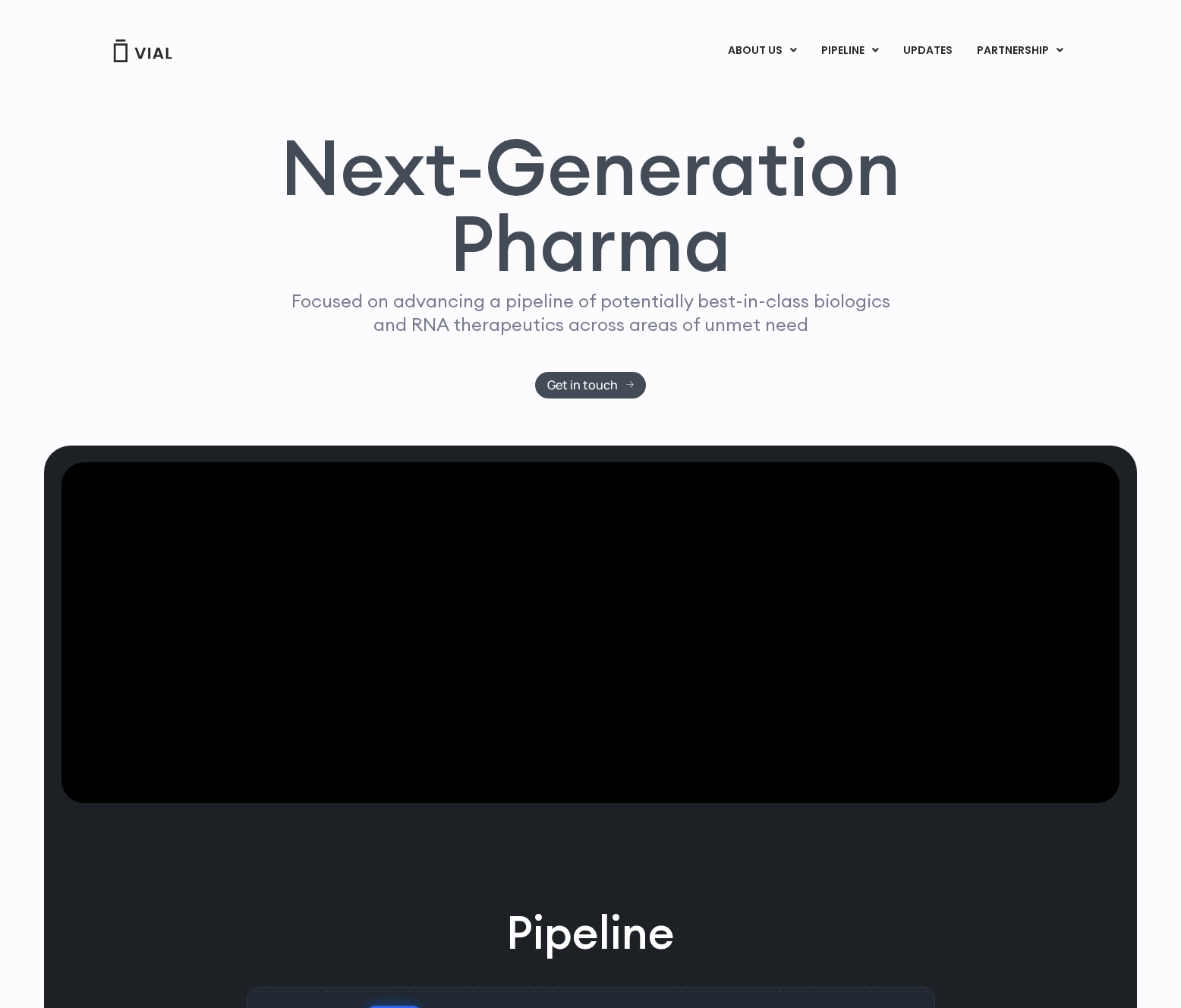
click at [913, 332] on div "Next-Generation Pharma Focused on advancing a pipeline of potentially best-in-c…" at bounding box center [591, 264] width 972 height 270
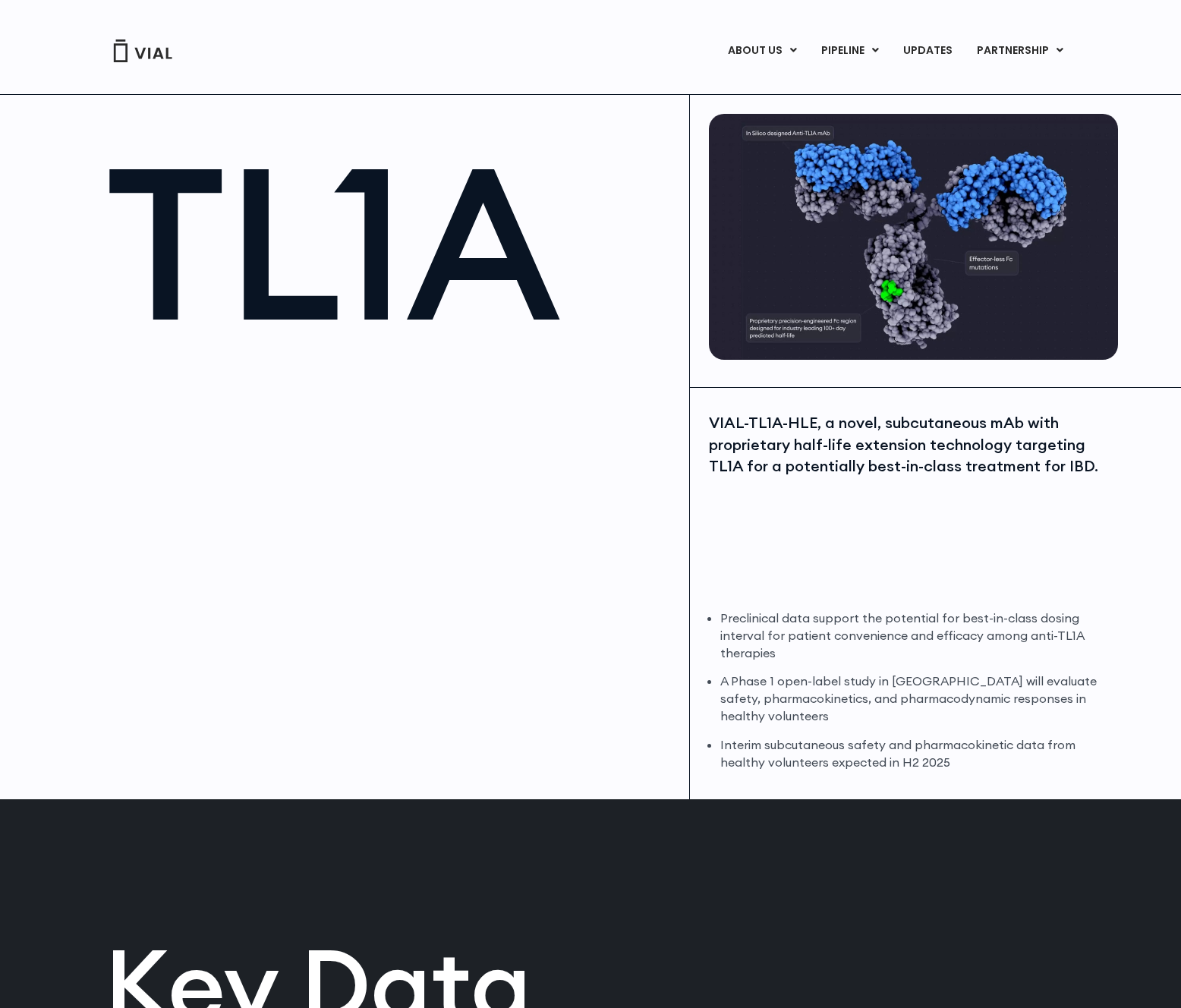
click at [586, 504] on div at bounding box center [389, 533] width 568 height 341
click at [516, 444] on div at bounding box center [389, 533] width 568 height 341
